Goal: Obtain resource: Download file/media

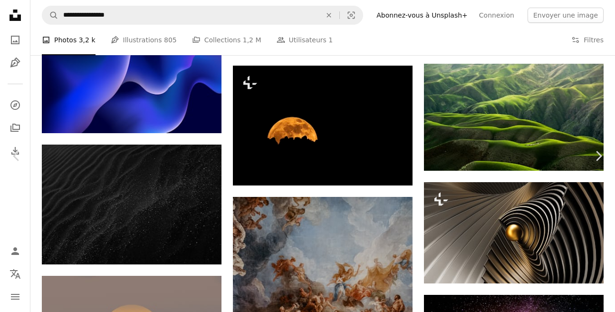
scroll to position [2982, 0]
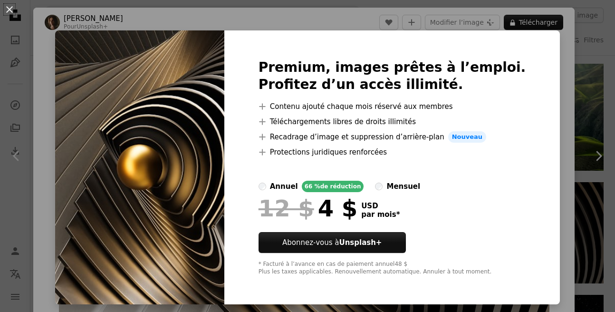
drag, startPoint x: 493, startPoint y: 46, endPoint x: 500, endPoint y: 81, distance: 36.4
click at [500, 81] on div "Premium, images prêtes à l’emploi. Profitez d’un accès illimité. A plus sign Co…" at bounding box center [392, 167] width 336 height 274
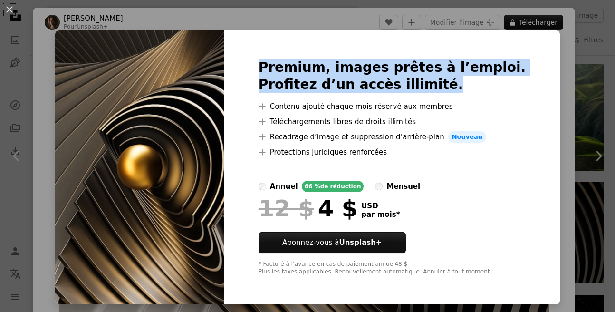
click at [208, 198] on img at bounding box center [139, 167] width 169 height 274
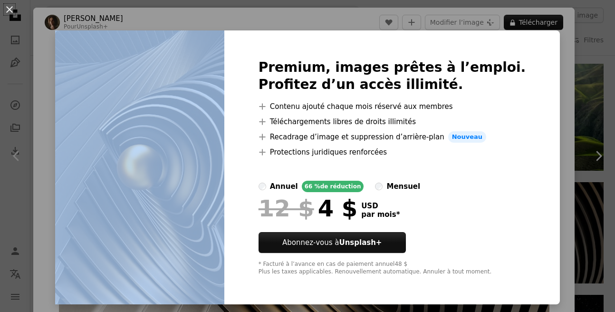
drag, startPoint x: 516, startPoint y: 22, endPoint x: 479, endPoint y: 63, distance: 55.3
click at [479, 63] on div "An X shape Premium, images prêtes à l’emploi. Profitez d’un accès illimité. A p…" at bounding box center [307, 156] width 615 height 312
